Goal: Task Accomplishment & Management: Complete application form

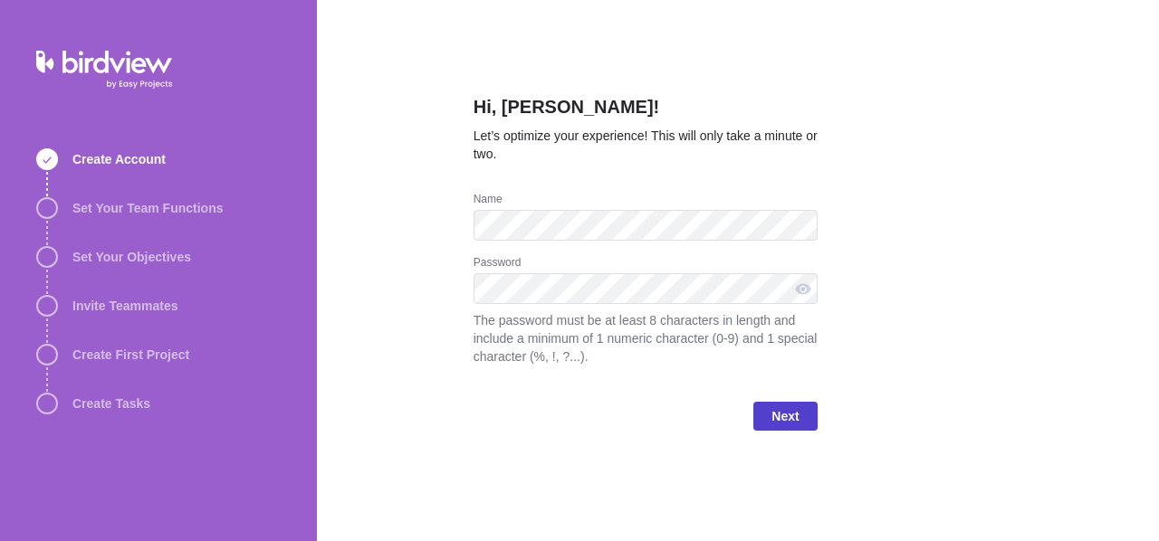
click at [791, 416] on span "Next" at bounding box center [784, 417] width 27 height 22
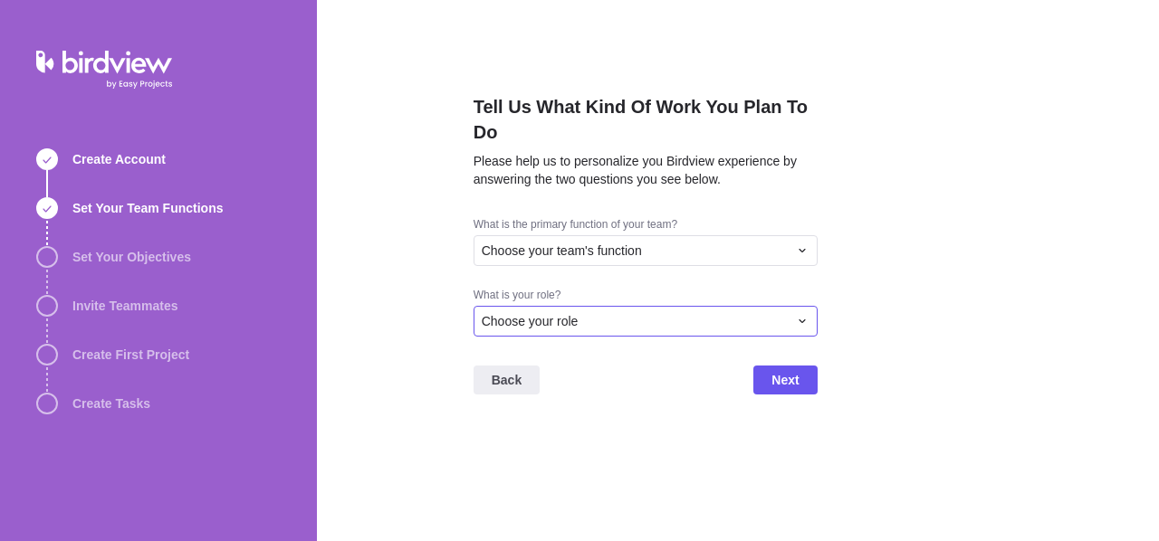
click at [708, 328] on div "Choose your role" at bounding box center [635, 321] width 306 height 18
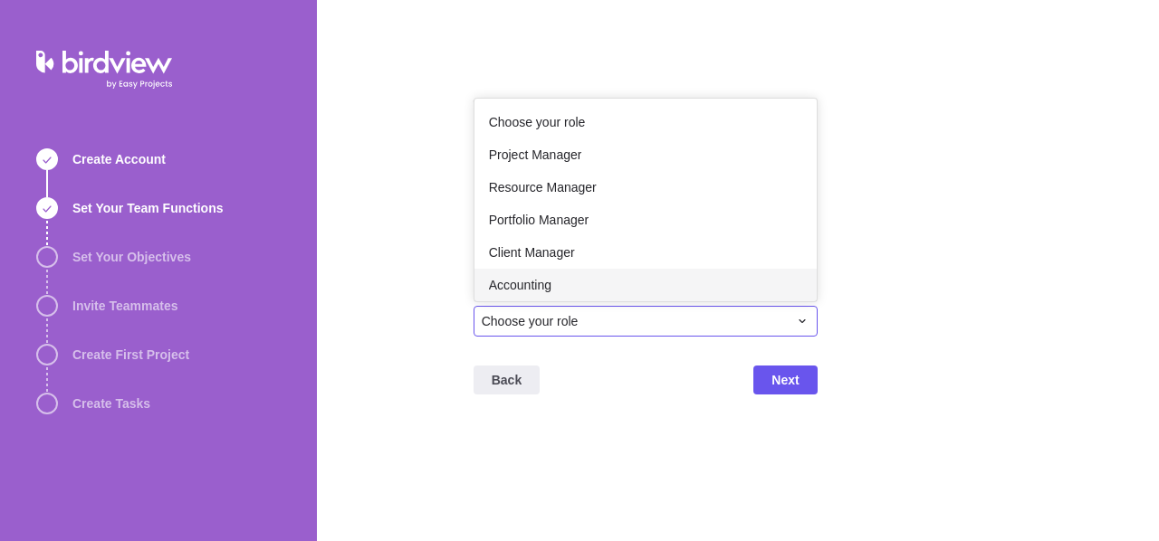
click at [631, 279] on div "Accounting" at bounding box center [645, 285] width 342 height 33
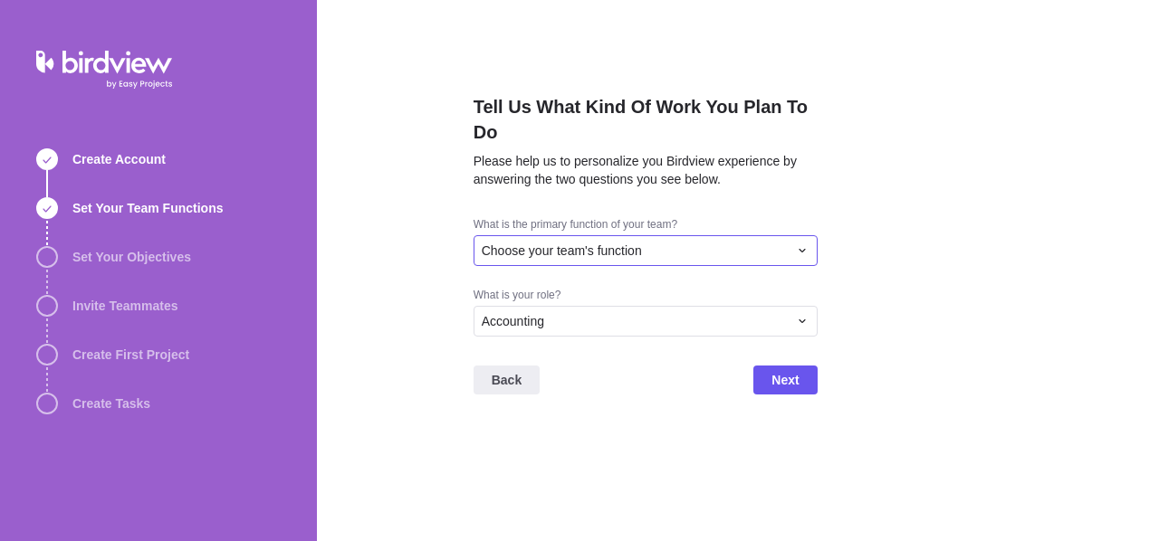
click at [616, 253] on span "Choose your team's function" at bounding box center [562, 251] width 160 height 18
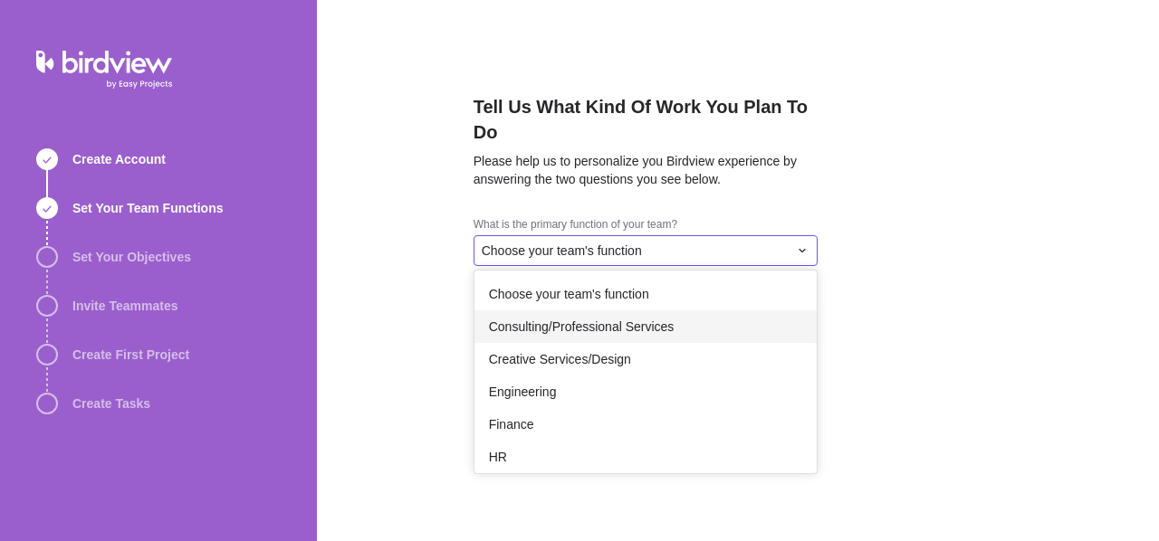
click at [576, 320] on span "Consulting/Professional Services" at bounding box center [582, 327] width 186 height 18
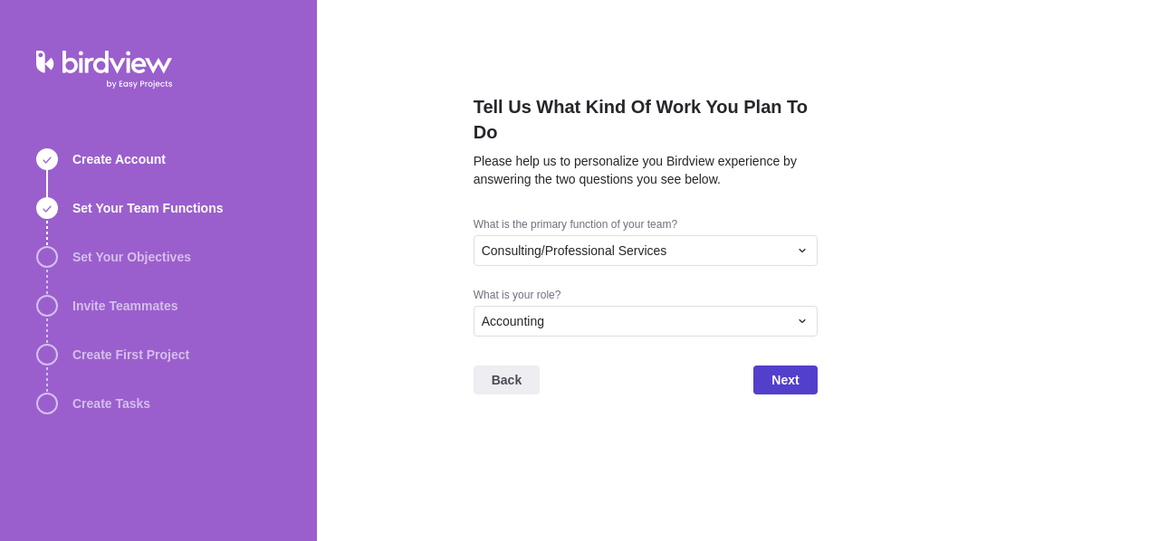
click at [787, 379] on span "Next" at bounding box center [784, 380] width 27 height 22
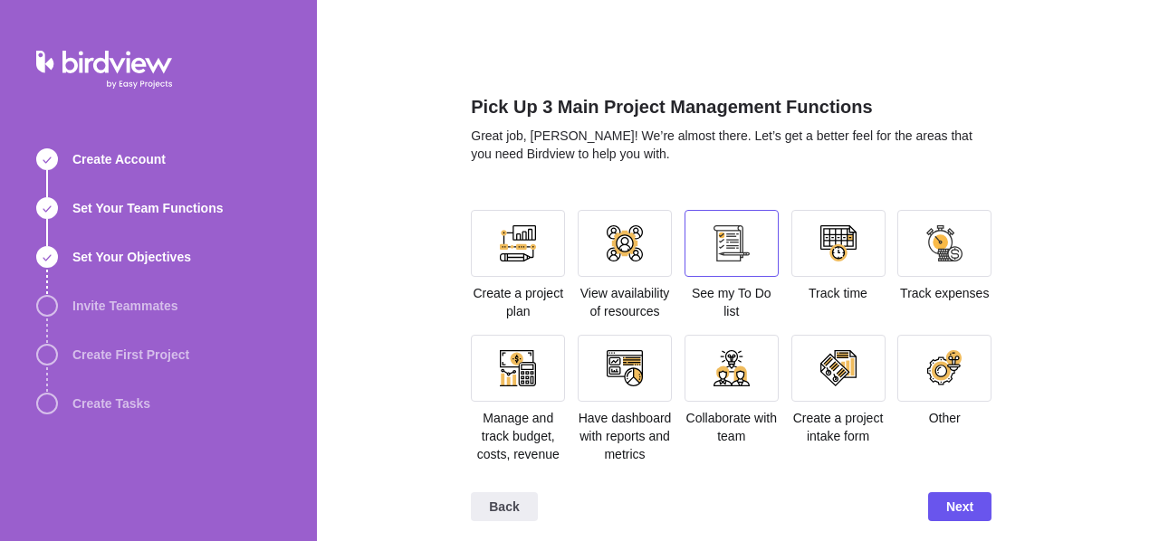
click at [700, 246] on div at bounding box center [731, 243] width 94 height 67
click at [632, 240] on div at bounding box center [625, 243] width 36 height 36
click at [484, 243] on div at bounding box center [518, 243] width 94 height 67
click at [959, 508] on span "Next" at bounding box center [959, 507] width 27 height 22
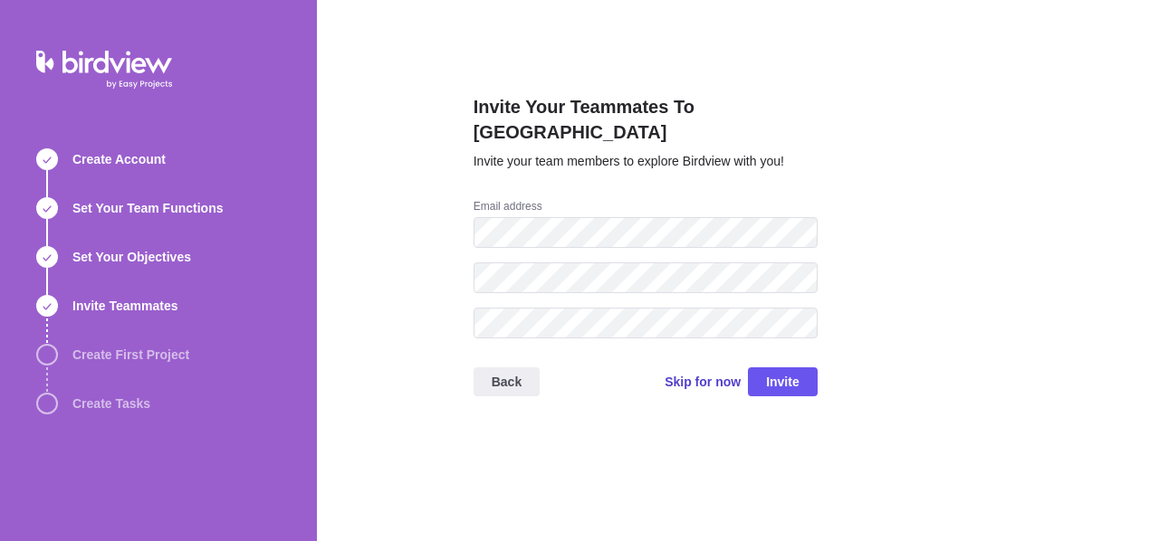
click at [712, 373] on span "Skip for now" at bounding box center [702, 382] width 76 height 18
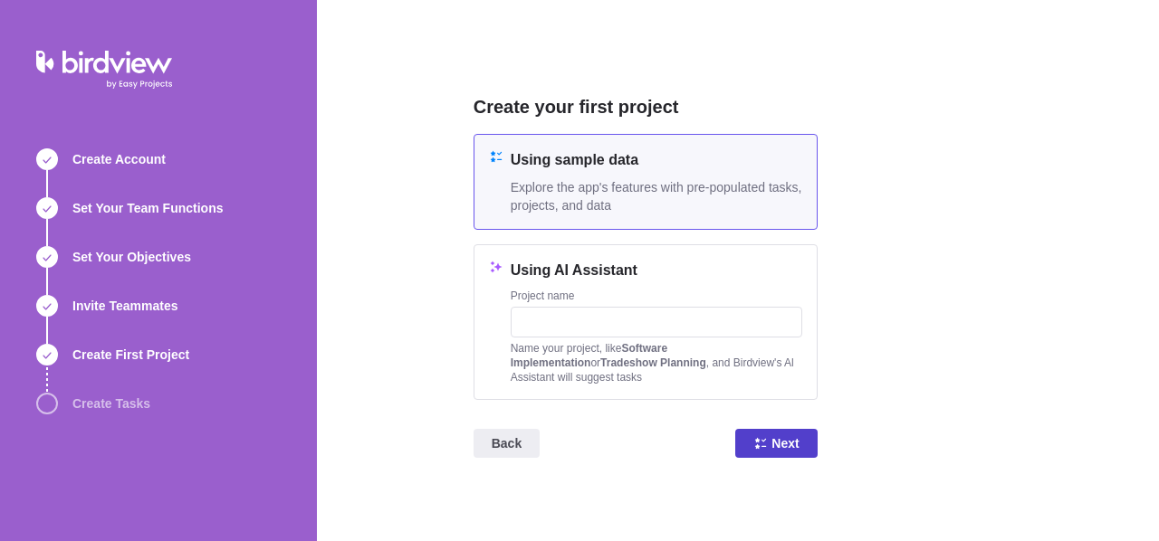
click at [766, 441] on icon at bounding box center [760, 443] width 14 height 14
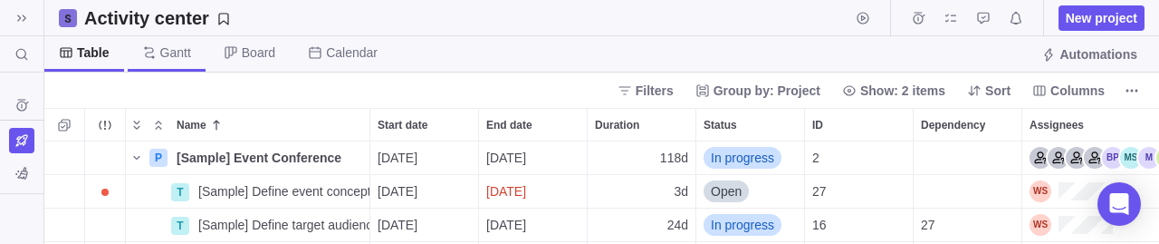
scroll to position [89, 1101]
